Goal: Obtain resource: Obtain resource

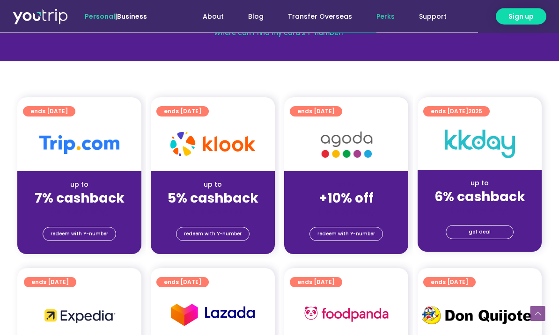
scroll to position [171, 0]
click at [111, 231] on link "redeem with Y-number" at bounding box center [80, 234] width 74 height 14
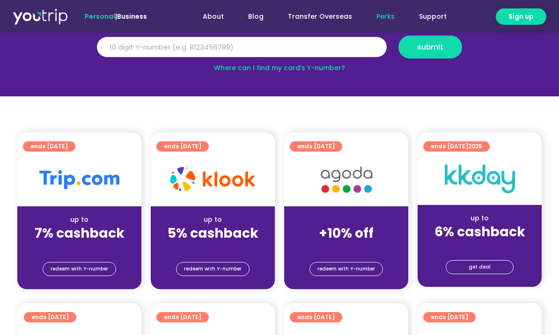
scroll to position [124, 0]
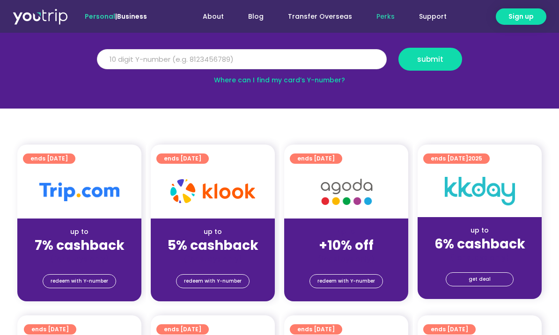
click at [148, 60] on input "Y Number" at bounding box center [242, 59] width 290 height 21
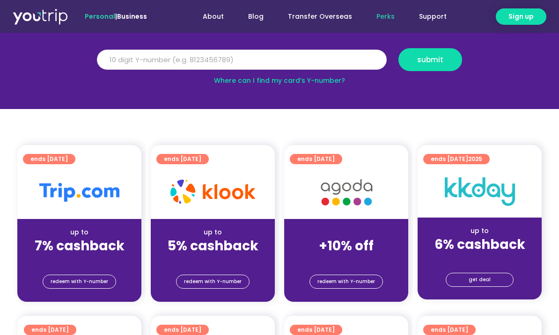
click at [268, 54] on input "Y Number" at bounding box center [242, 60] width 290 height 21
type input "8194236165"
click at [435, 56] on span "submit" at bounding box center [430, 59] width 26 height 7
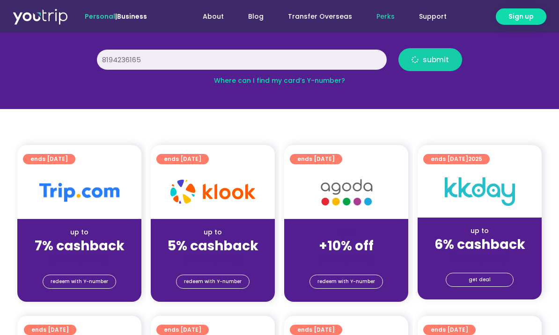
scroll to position [124, 0]
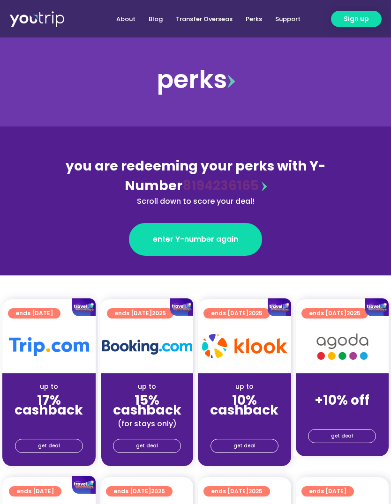
click at [47, 443] on span "get deal" at bounding box center [49, 445] width 22 height 13
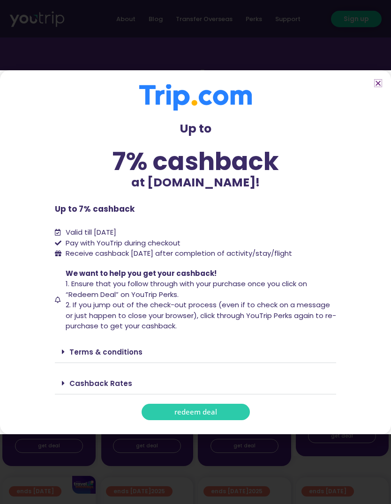
click at [377, 82] on icon "Close" at bounding box center [377, 83] width 7 height 7
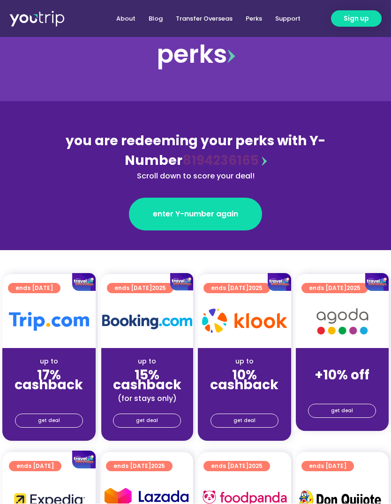
click at [45, 417] on span "get deal" at bounding box center [49, 420] width 22 height 13
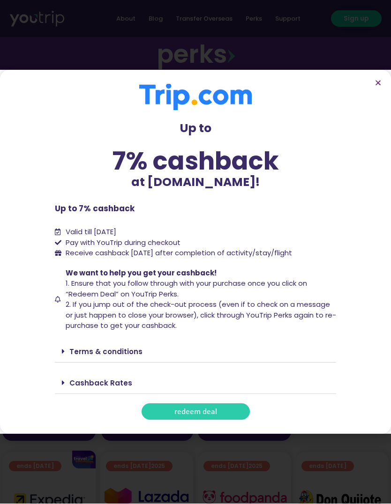
scroll to position [30, 0]
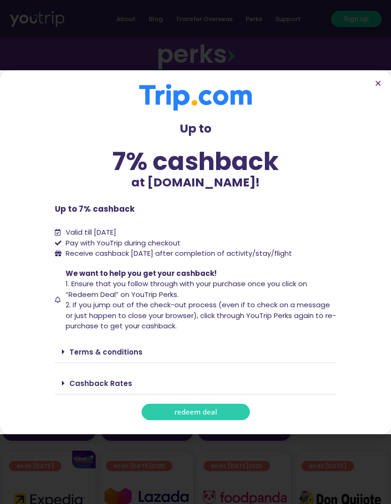
click at [177, 379] on div "Cashback Rates" at bounding box center [195, 383] width 281 height 22
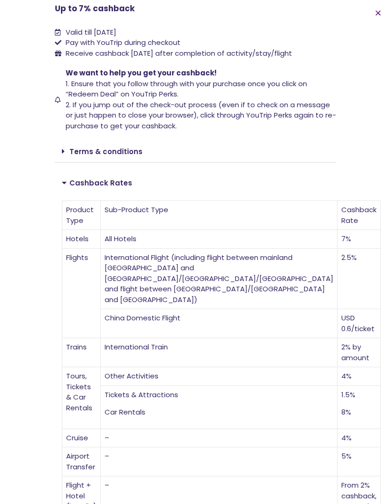
scroll to position [35, 0]
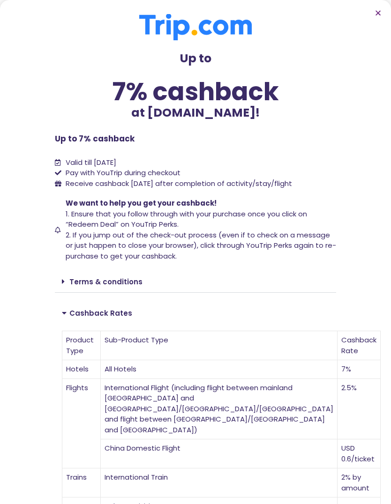
scroll to position [0, 0]
click at [378, 11] on icon "Close" at bounding box center [377, 12] width 7 height 7
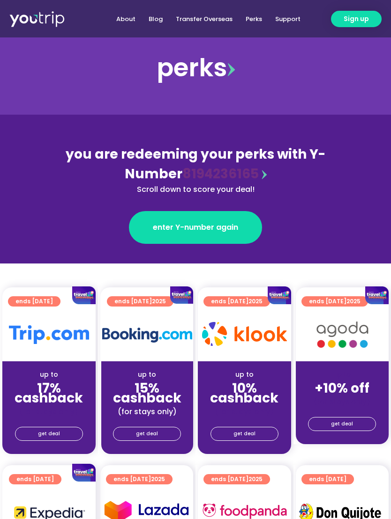
scroll to position [0, 0]
